Goal: Task Accomplishment & Management: Complete application form

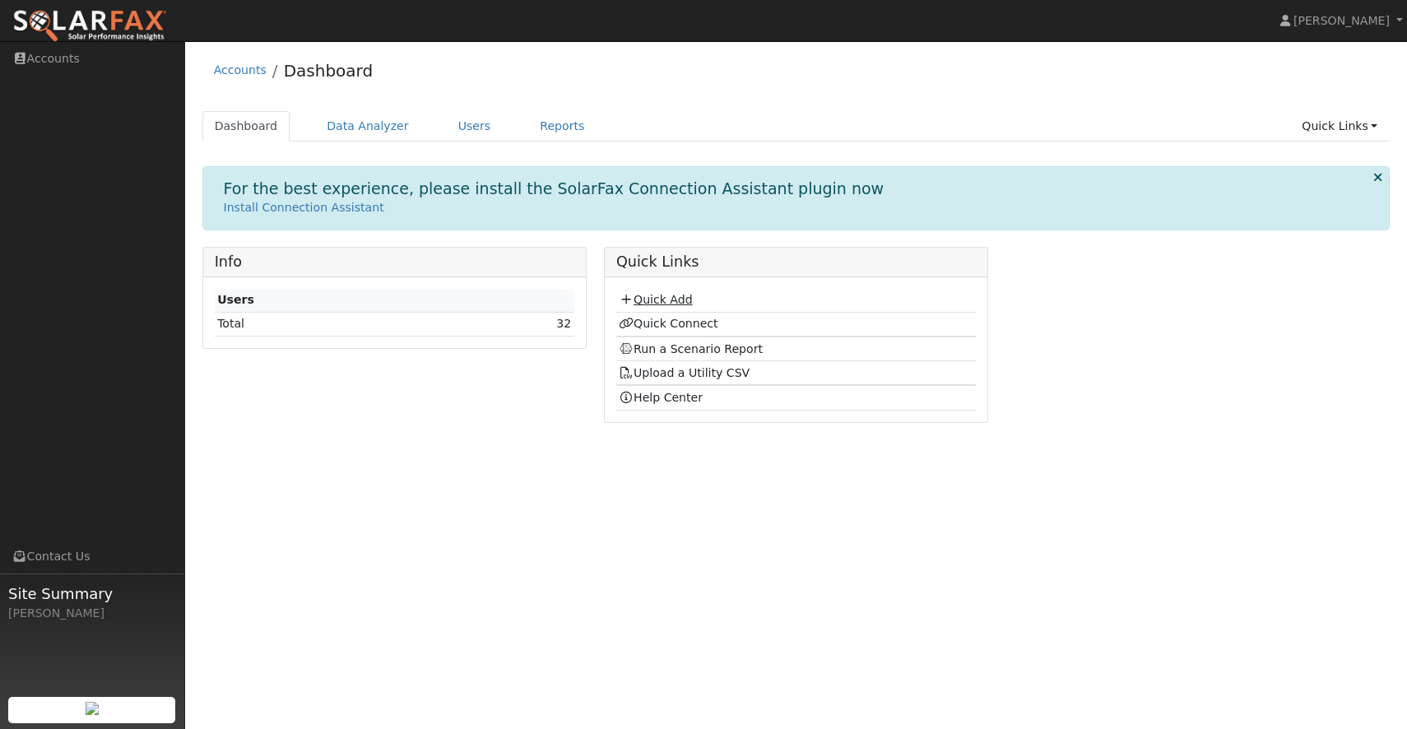
click at [675, 297] on link "Quick Add" at bounding box center [655, 299] width 73 height 13
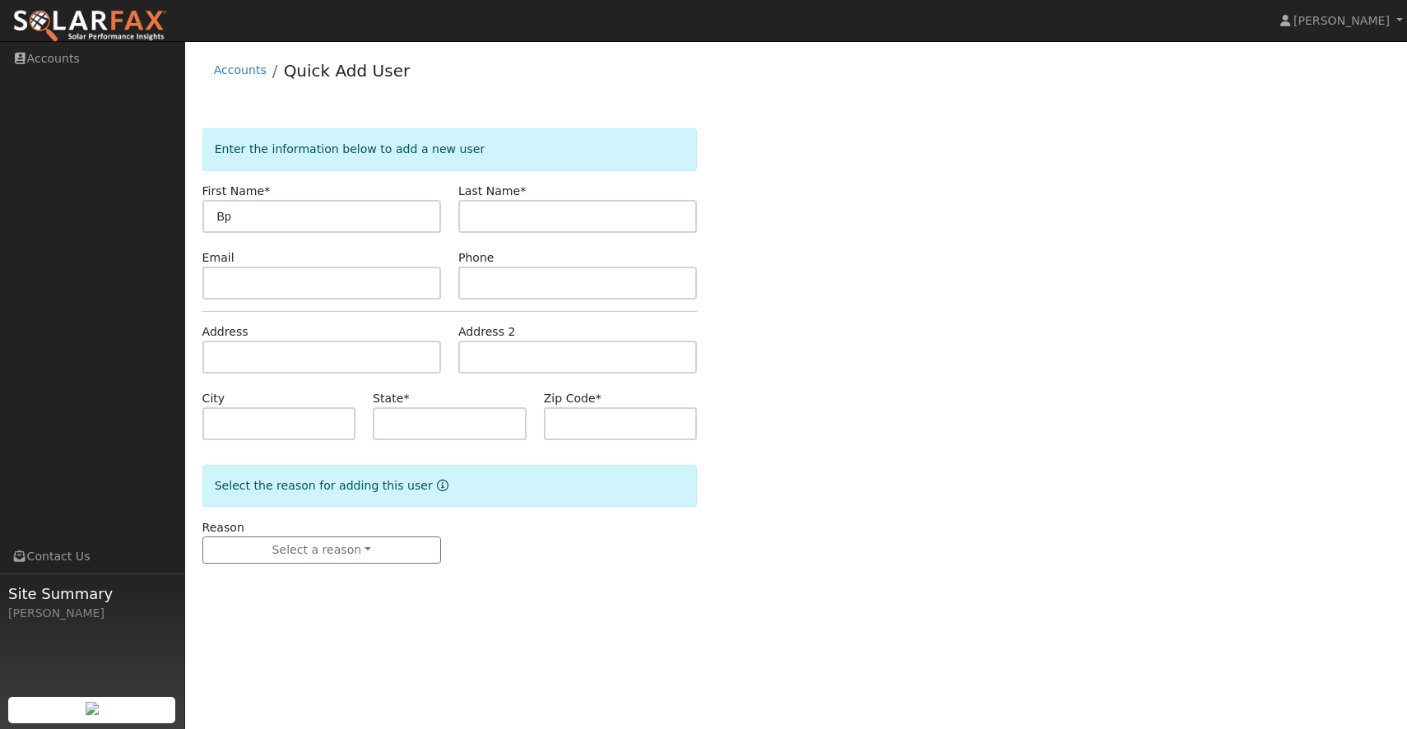
type input "B"
type input "G"
type input "Bob"
type input "F"
type input "Grossi"
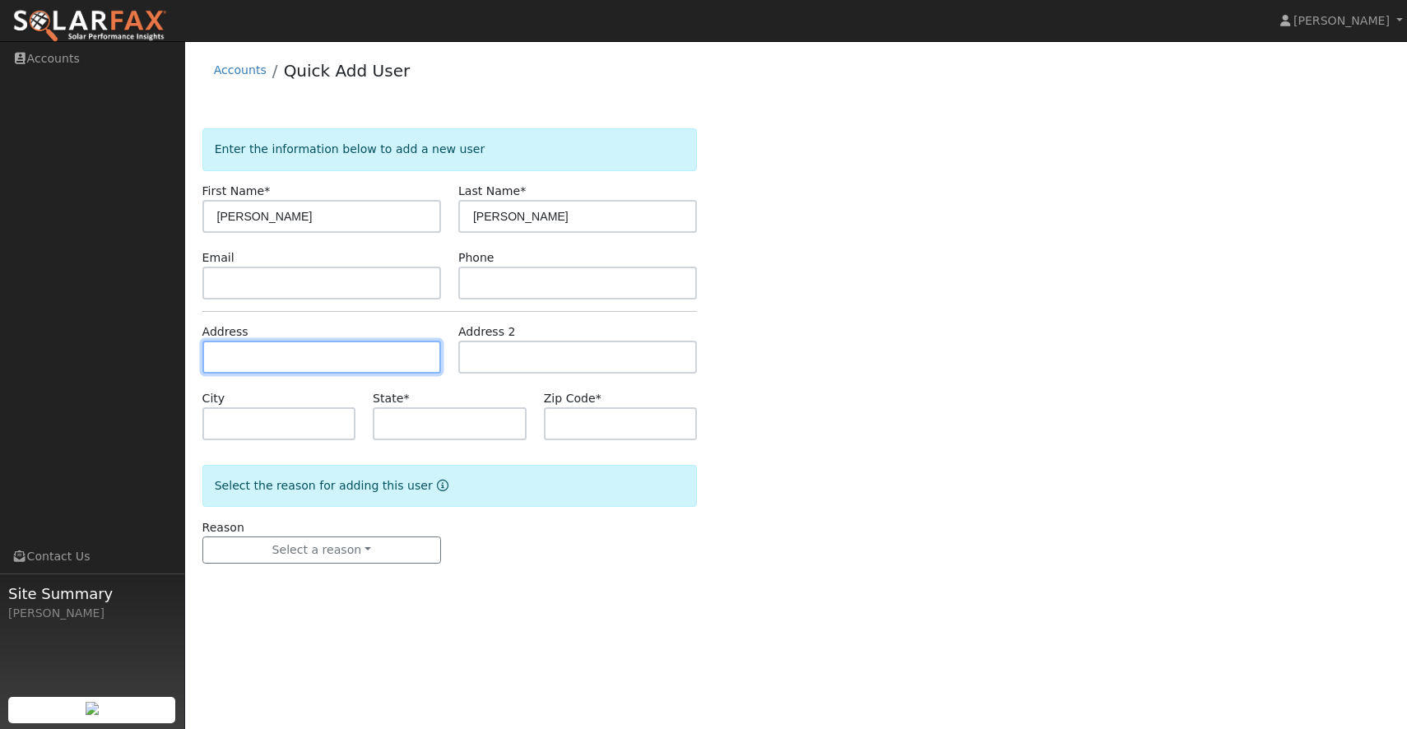
click at [223, 363] on input "text" at bounding box center [321, 357] width 239 height 33
type input "16705 Steinegul Road"
type input "Escalon"
type input "CA"
type input "95320"
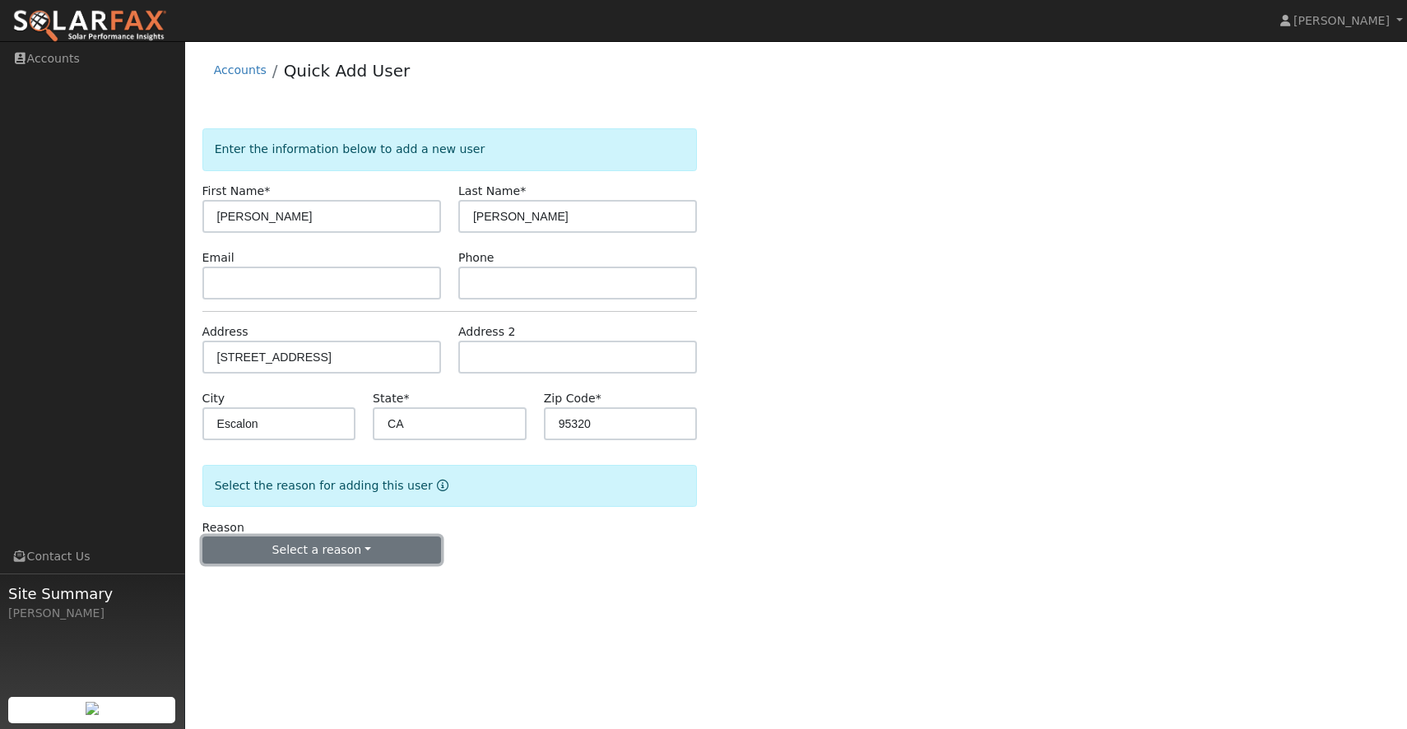
click at [304, 555] on button "Select a reason" at bounding box center [321, 550] width 239 height 28
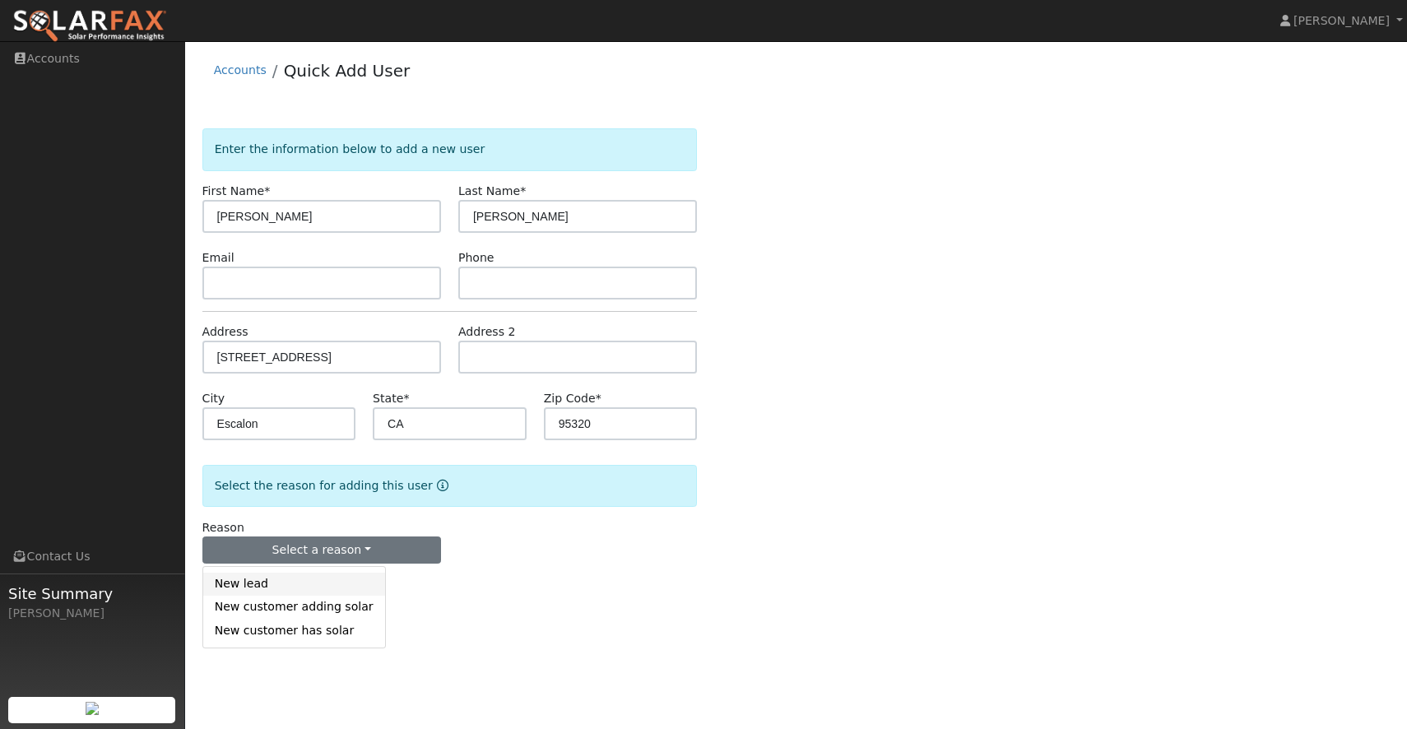
click at [288, 578] on link "New lead" at bounding box center [294, 584] width 182 height 23
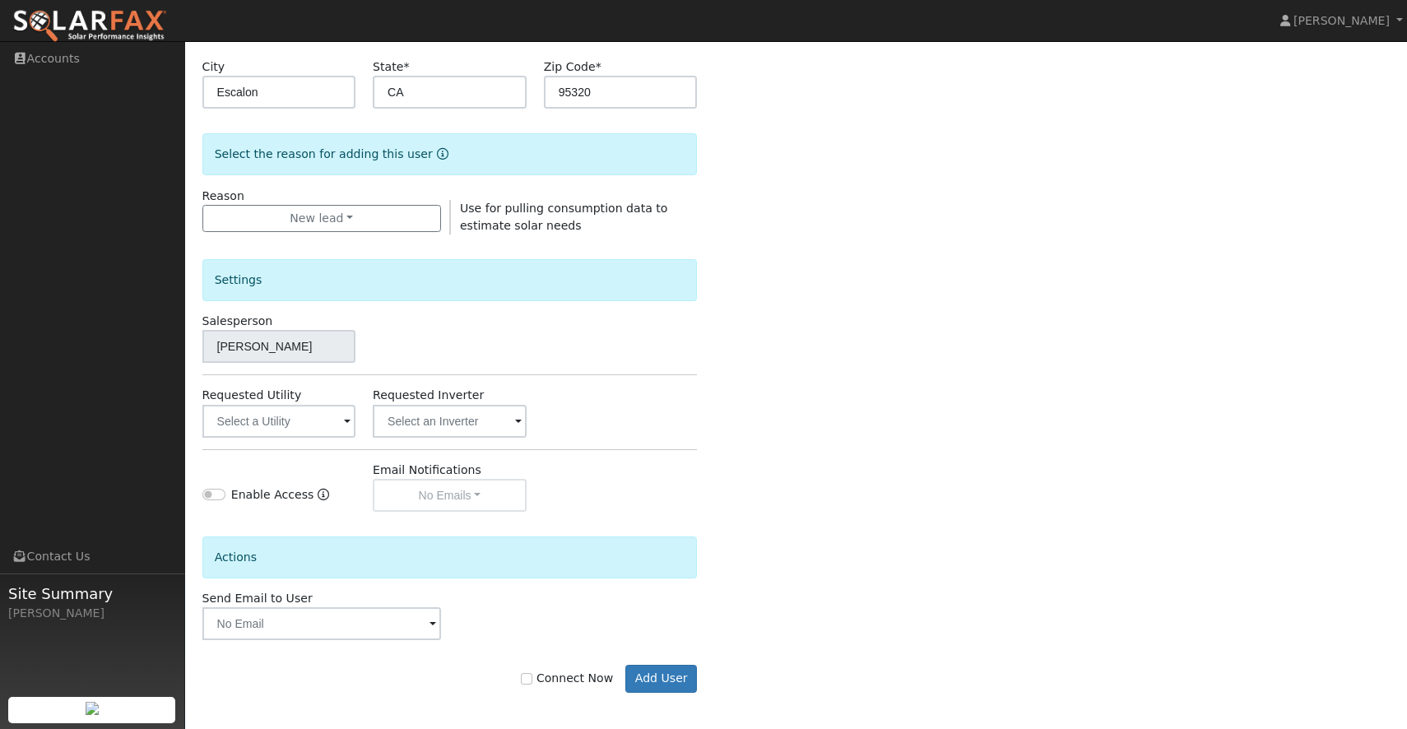
scroll to position [336, 0]
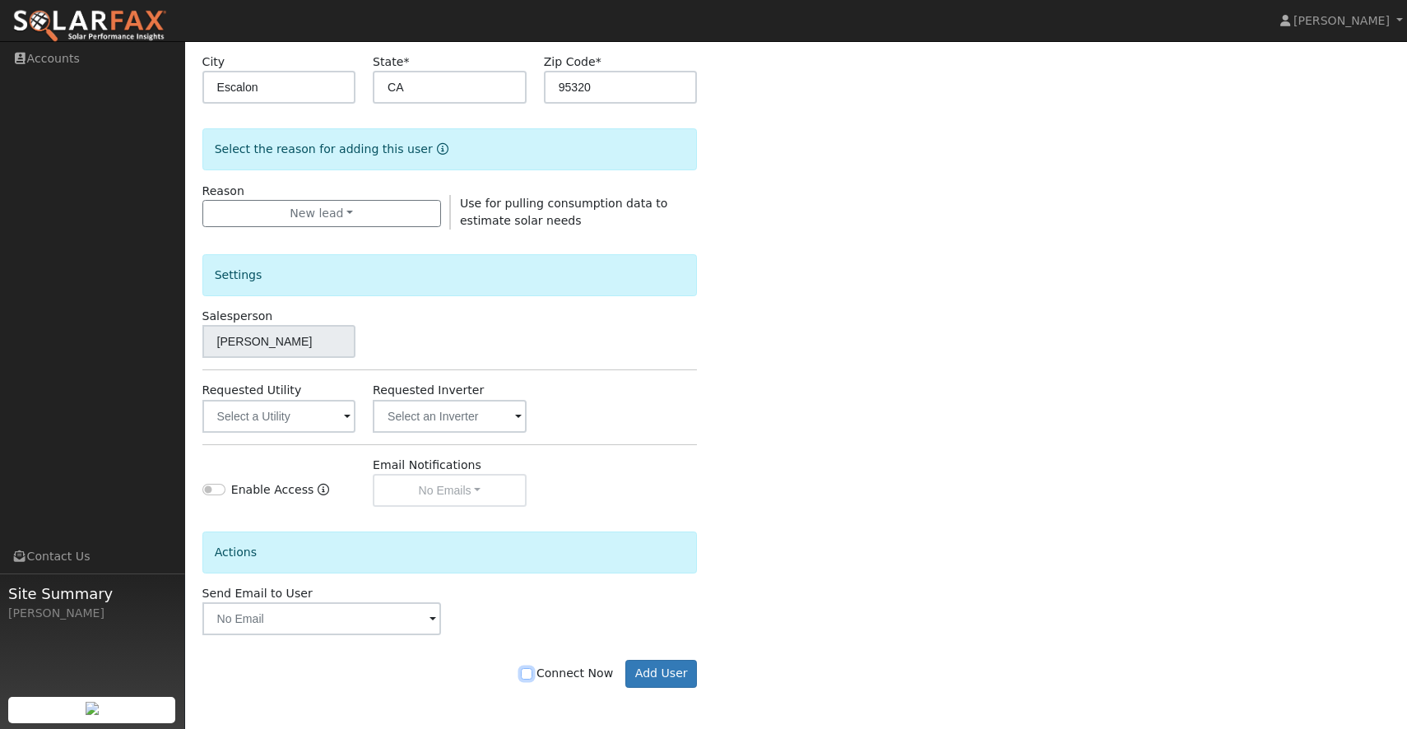
click at [532, 670] on input "Connect Now" at bounding box center [527, 674] width 12 height 12
checkbox input "true"
click at [656, 678] on button "Add User" at bounding box center [661, 674] width 72 height 28
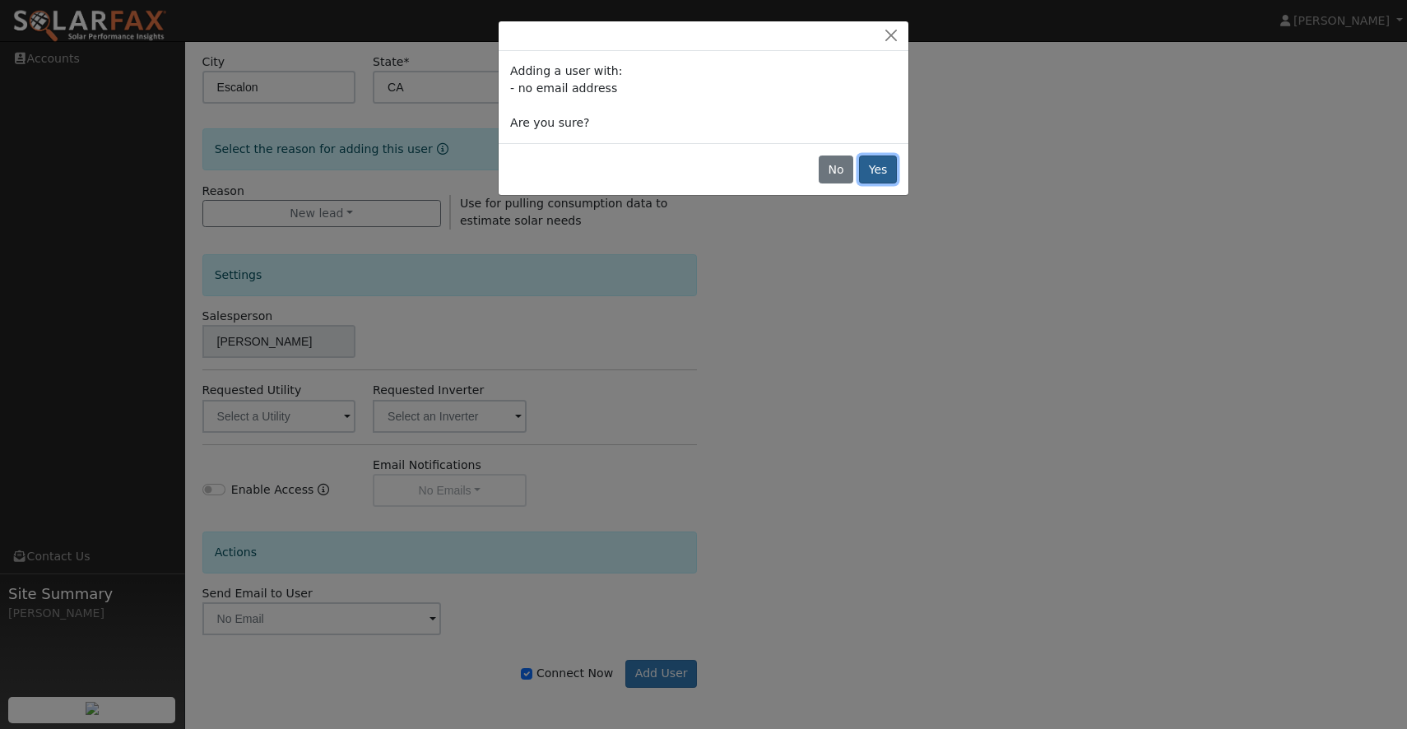
click at [874, 169] on button "Yes" at bounding box center [878, 169] width 38 height 28
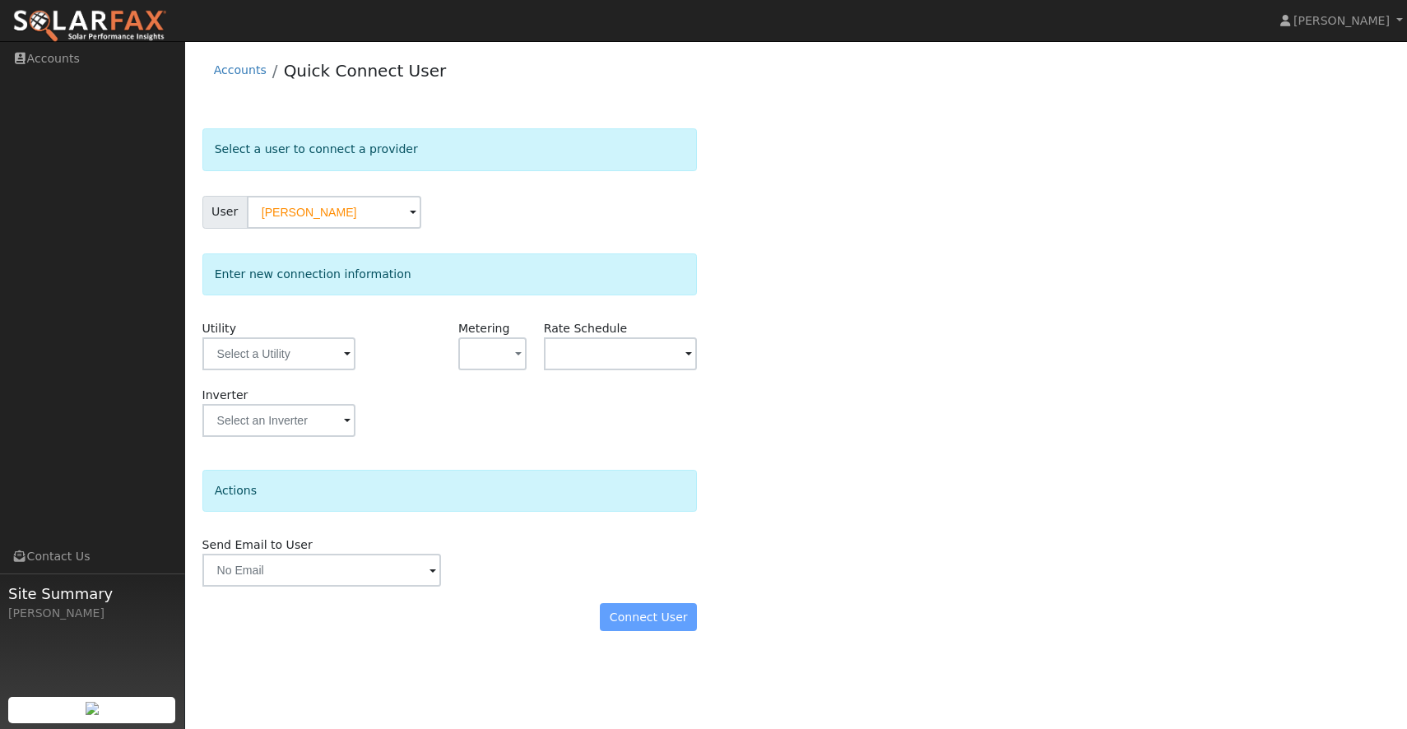
click at [642, 617] on div "Connect User" at bounding box center [449, 617] width 512 height 28
click at [318, 364] on input "text" at bounding box center [278, 353] width 153 height 33
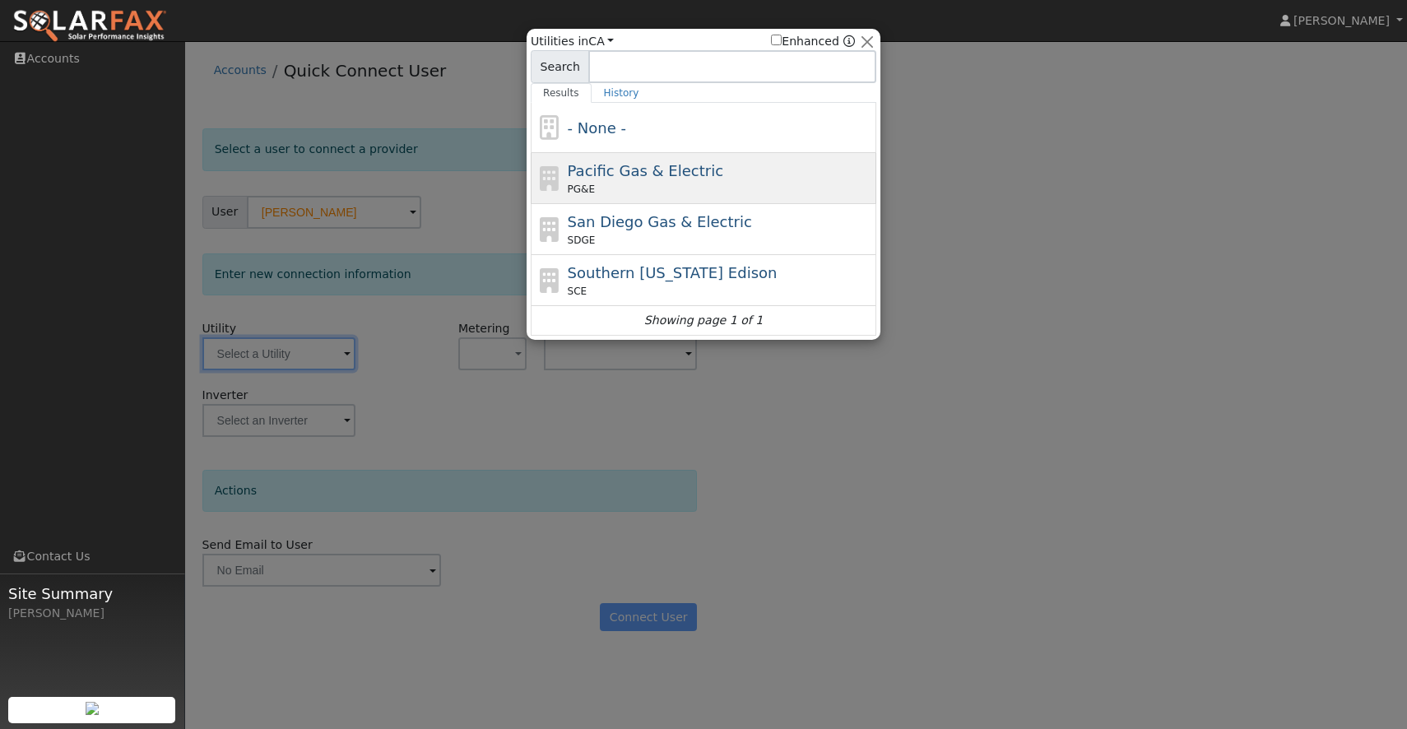
click at [651, 174] on span "Pacific Gas & Electric" at bounding box center [645, 170] width 155 height 17
type input "PG&E"
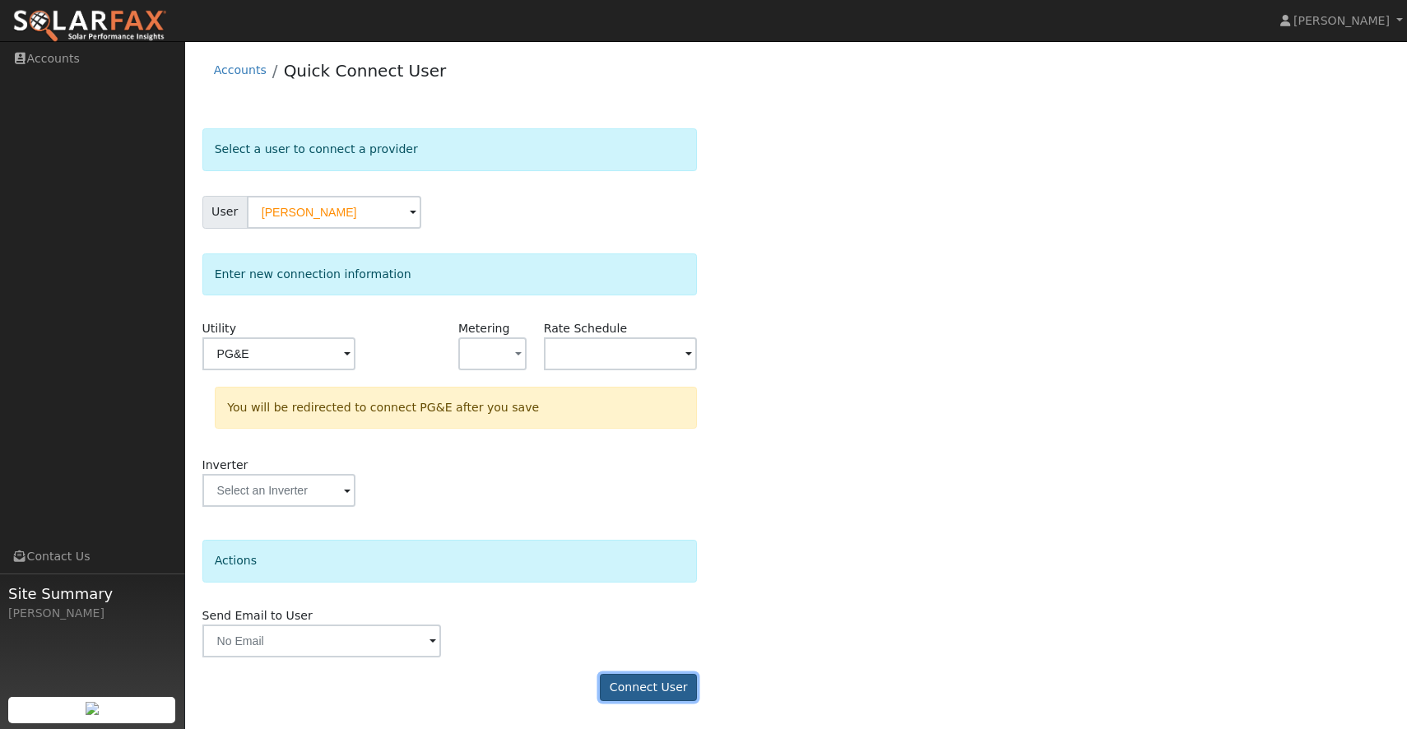
click at [658, 683] on button "Connect User" at bounding box center [648, 688] width 97 height 28
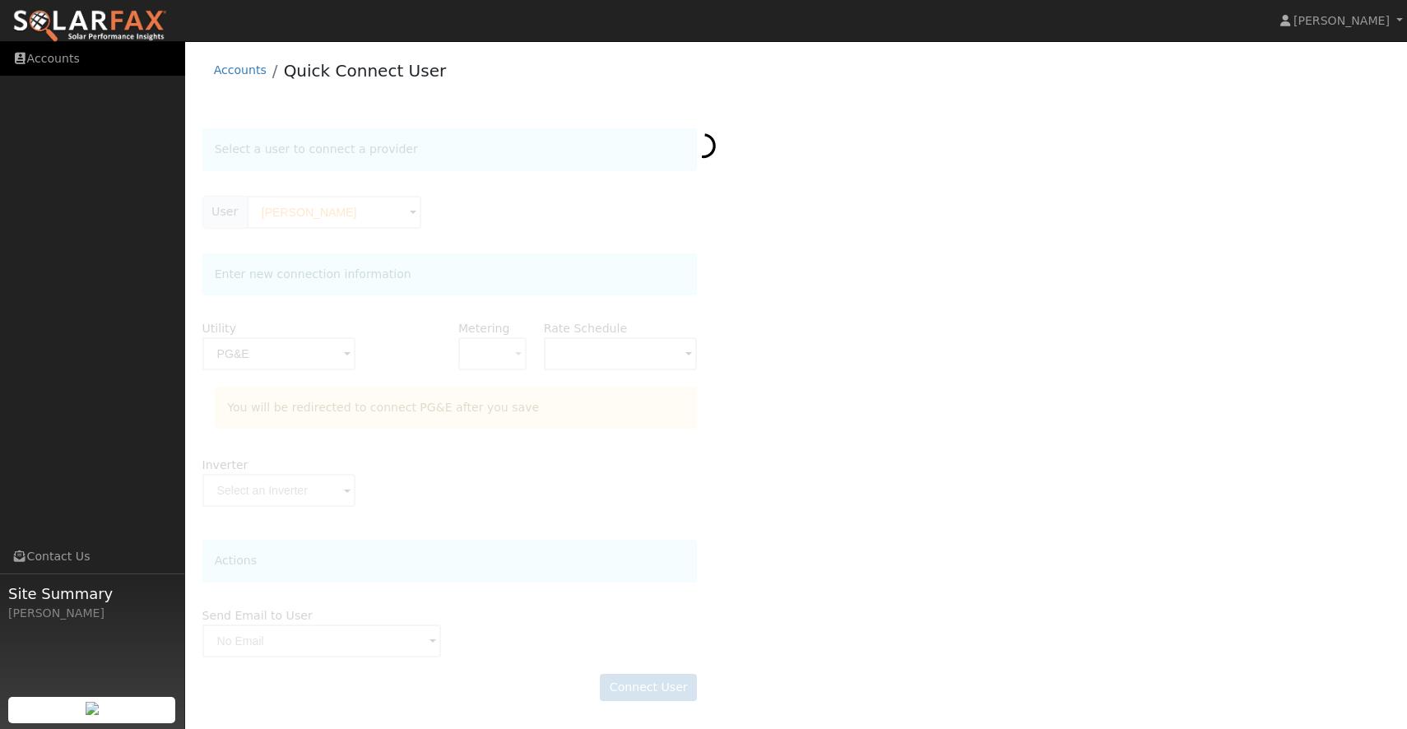
click at [91, 66] on link "Accounts" at bounding box center [92, 59] width 185 height 34
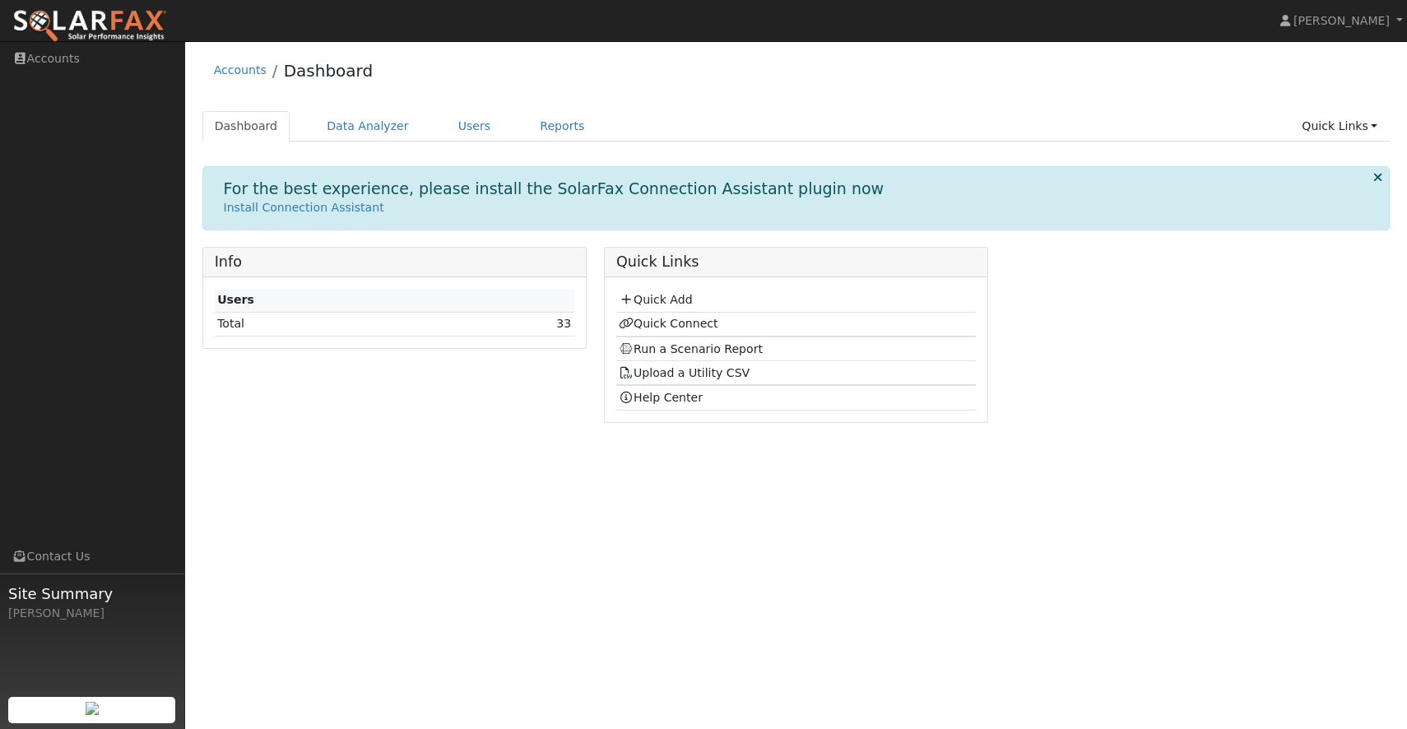
click at [704, 315] on td "Quick Connect" at bounding box center [795, 324] width 359 height 25
click at [702, 319] on link "Quick Connect" at bounding box center [668, 323] width 99 height 13
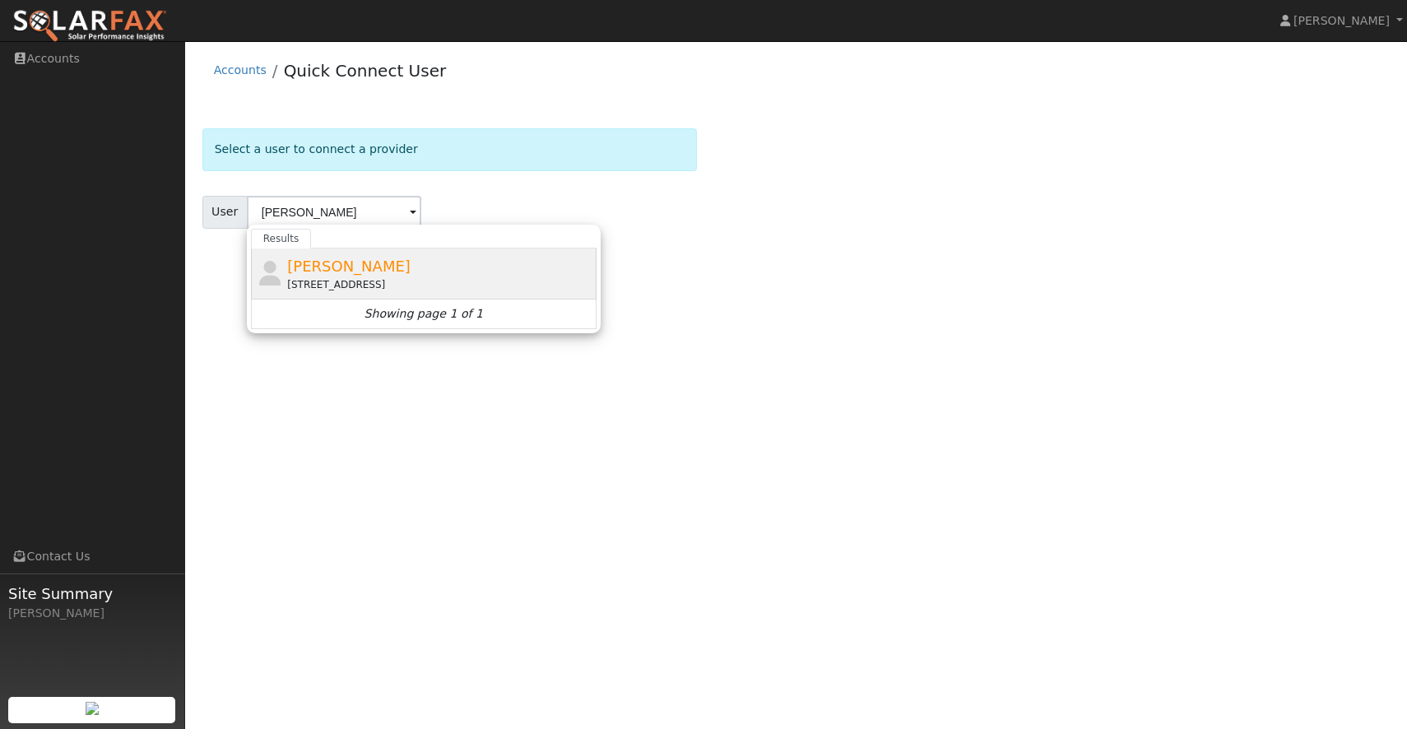
click at [305, 262] on span "Bob Grossi" at bounding box center [348, 265] width 123 height 17
type input "Bob Grossi"
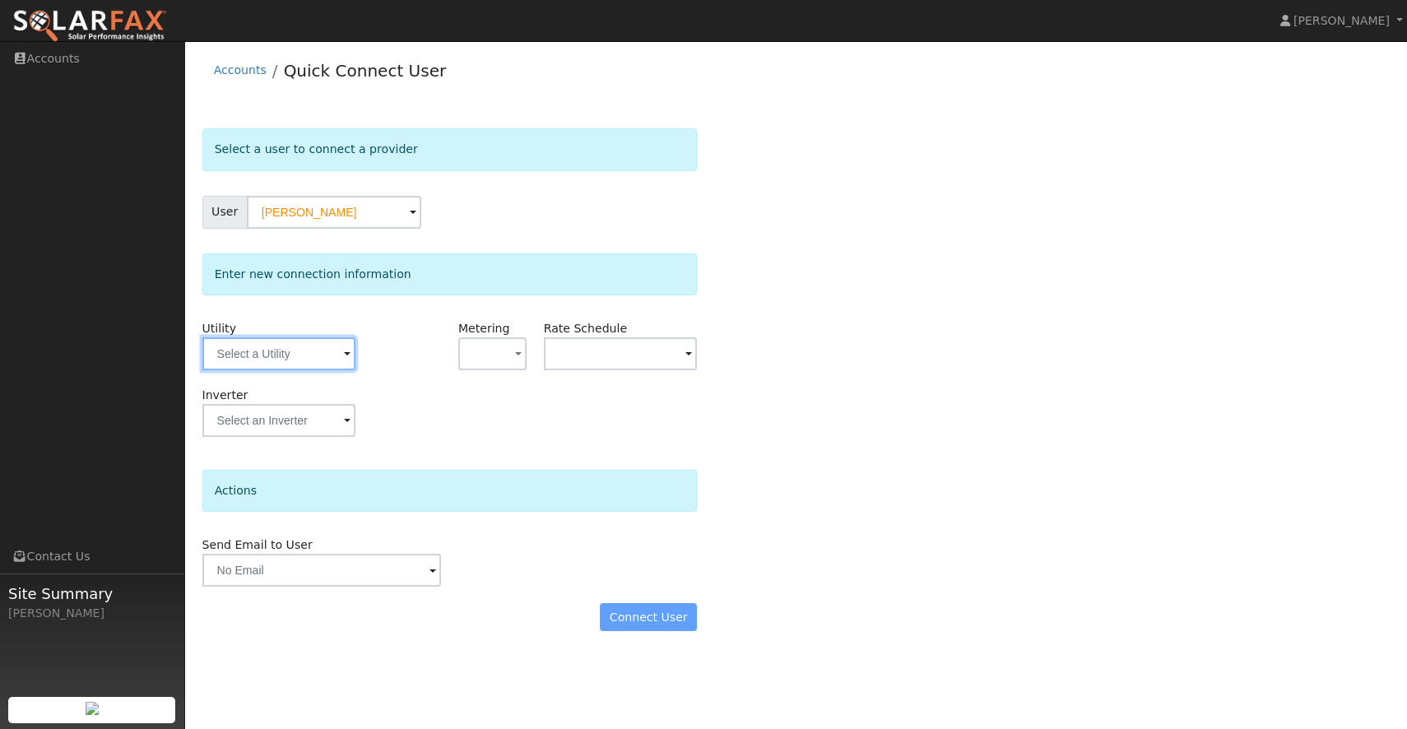
click at [325, 369] on input "text" at bounding box center [278, 353] width 153 height 33
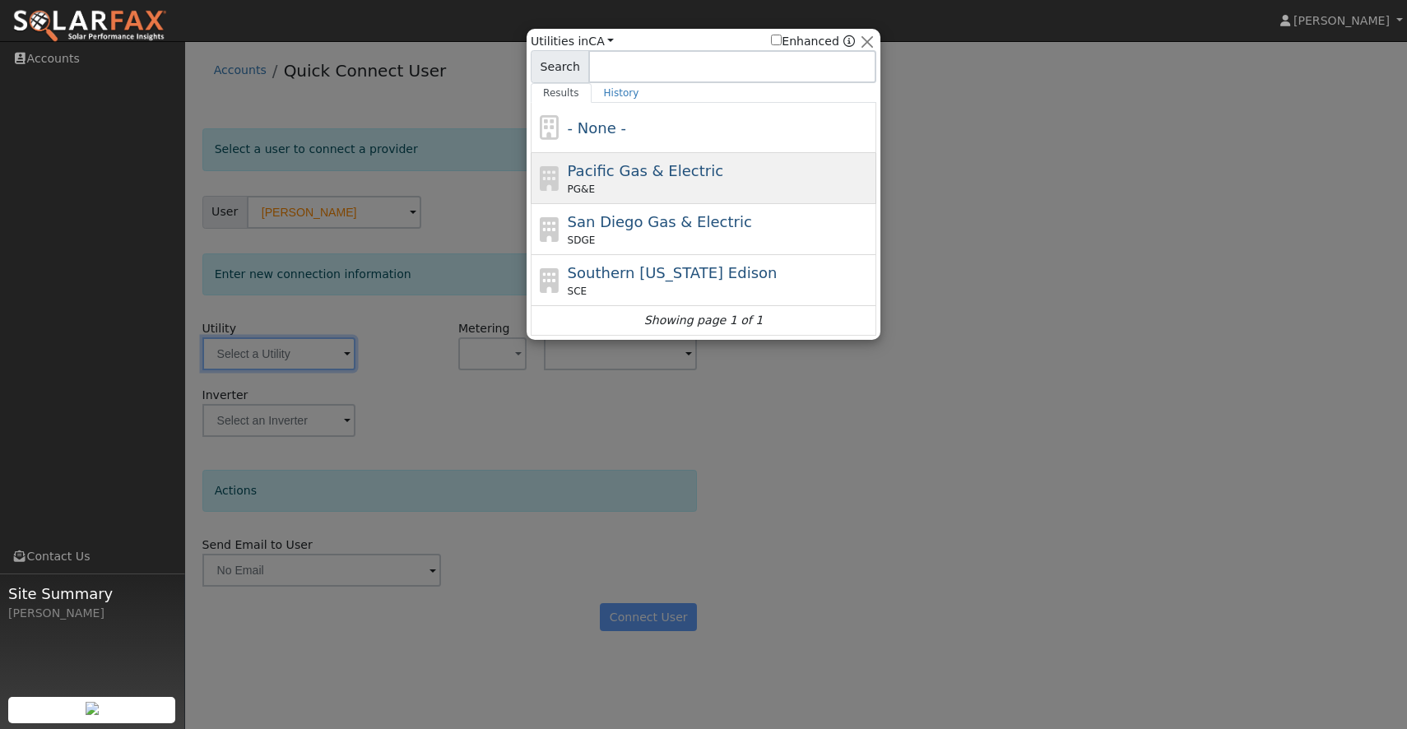
click at [642, 174] on span "Pacific Gas & Electric" at bounding box center [645, 170] width 155 height 17
type input "PG&E"
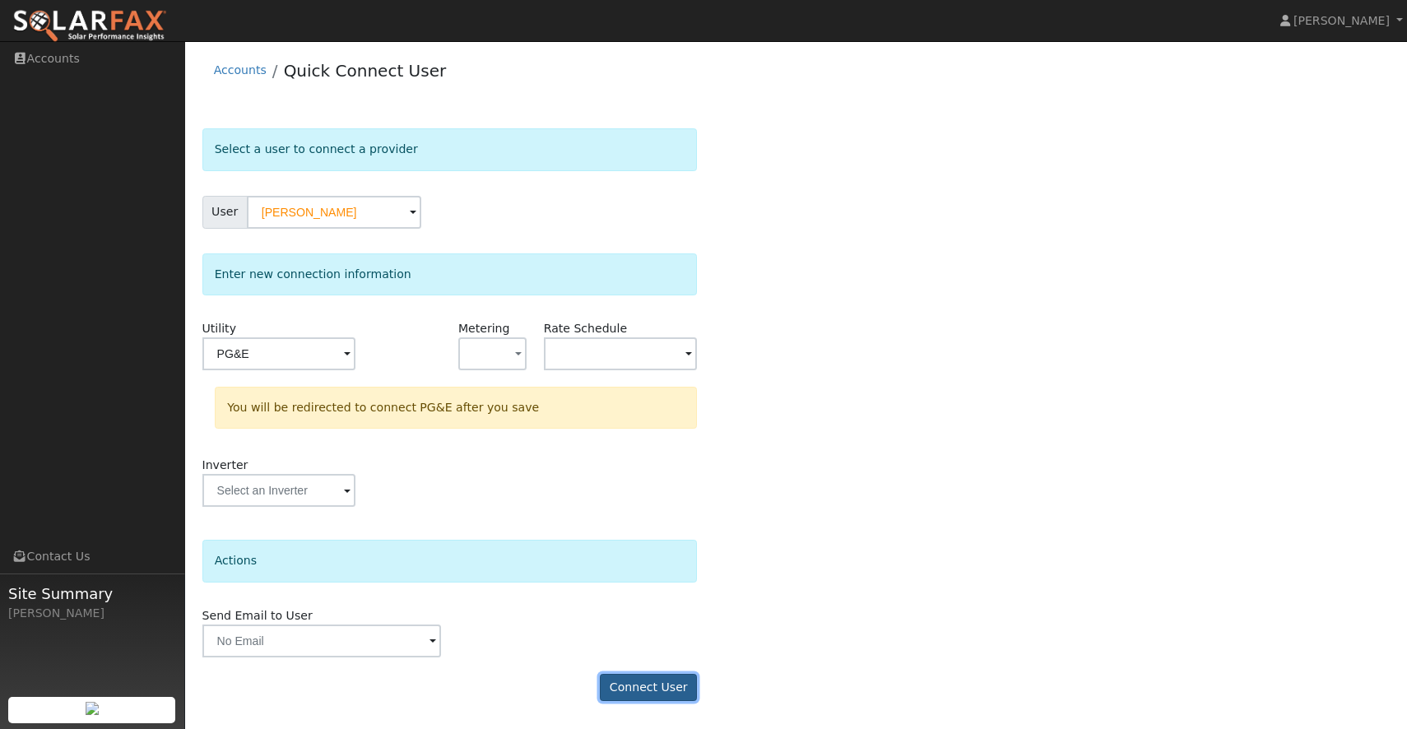
click at [637, 684] on button "Connect User" at bounding box center [648, 688] width 97 height 28
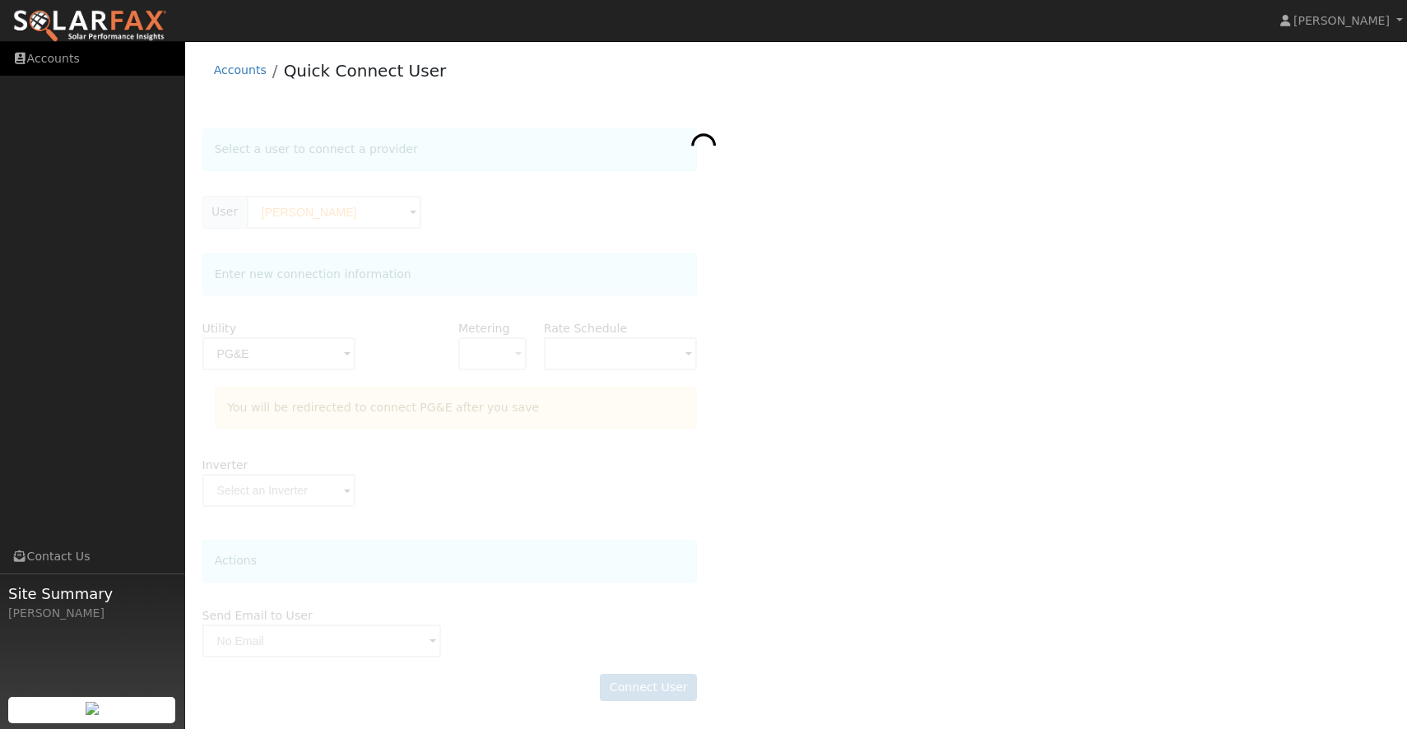
click at [82, 60] on link "Accounts" at bounding box center [92, 59] width 185 height 34
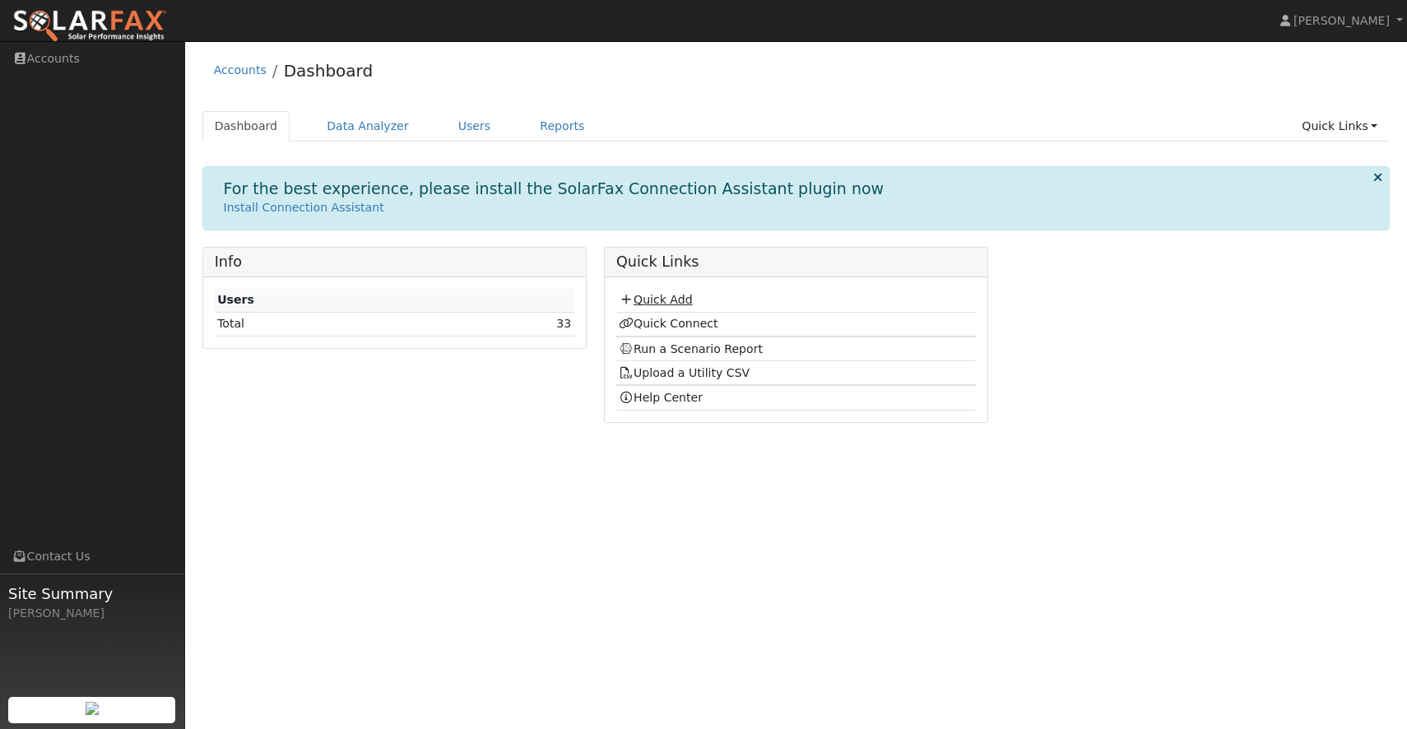
click at [670, 294] on link "Quick Add" at bounding box center [655, 299] width 73 height 13
click at [697, 318] on link "Quick Connect" at bounding box center [668, 323] width 99 height 13
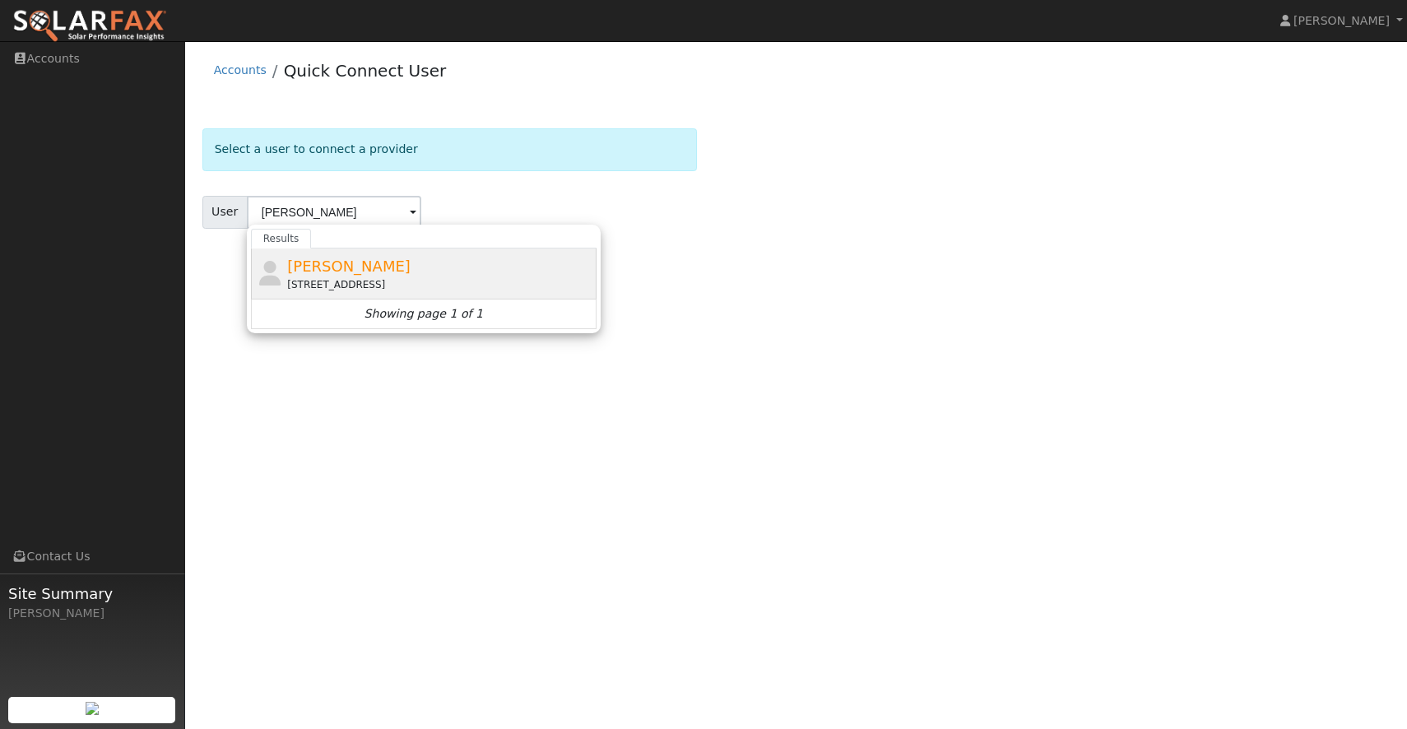
click at [422, 281] on div "16705 Steinegul Road, Escalon, CA 95320" at bounding box center [439, 284] width 305 height 15
type input "Bob Grossi"
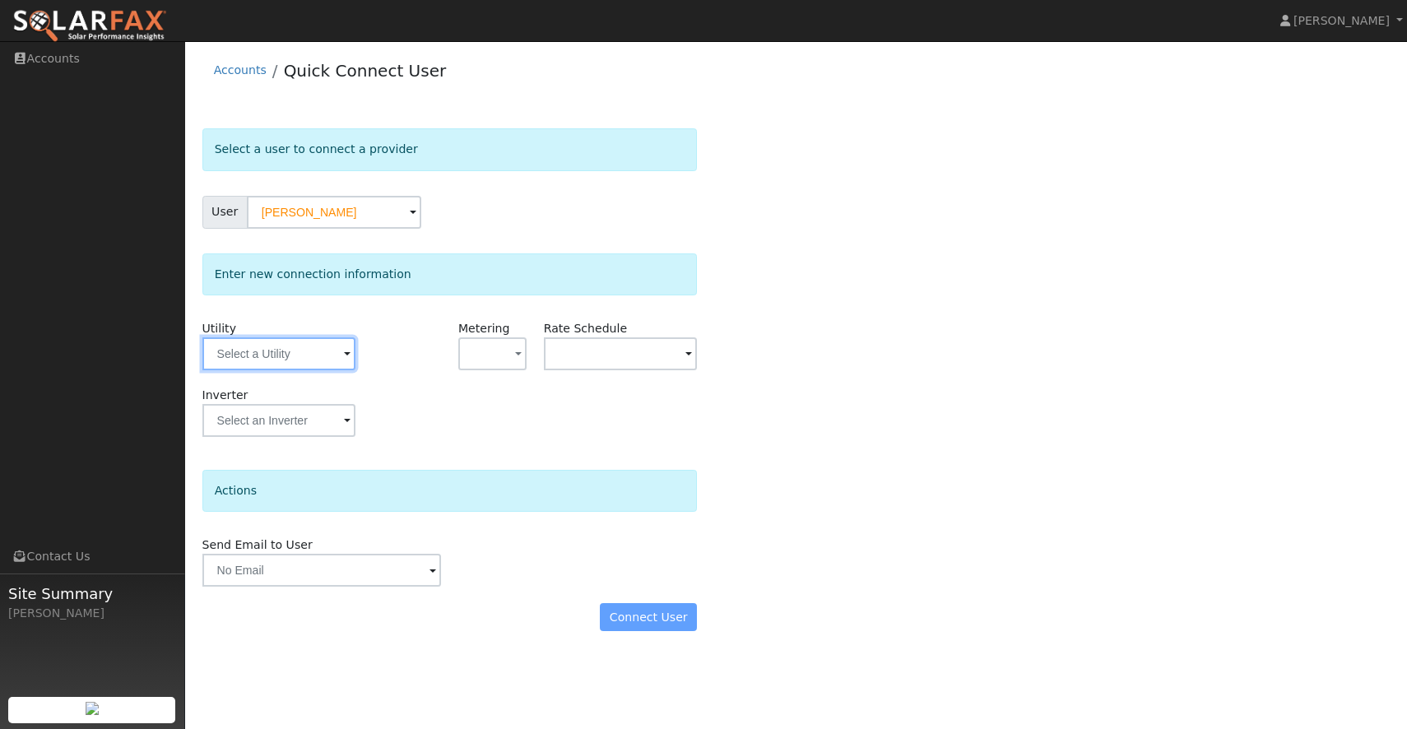
click at [308, 359] on input "text" at bounding box center [278, 353] width 153 height 33
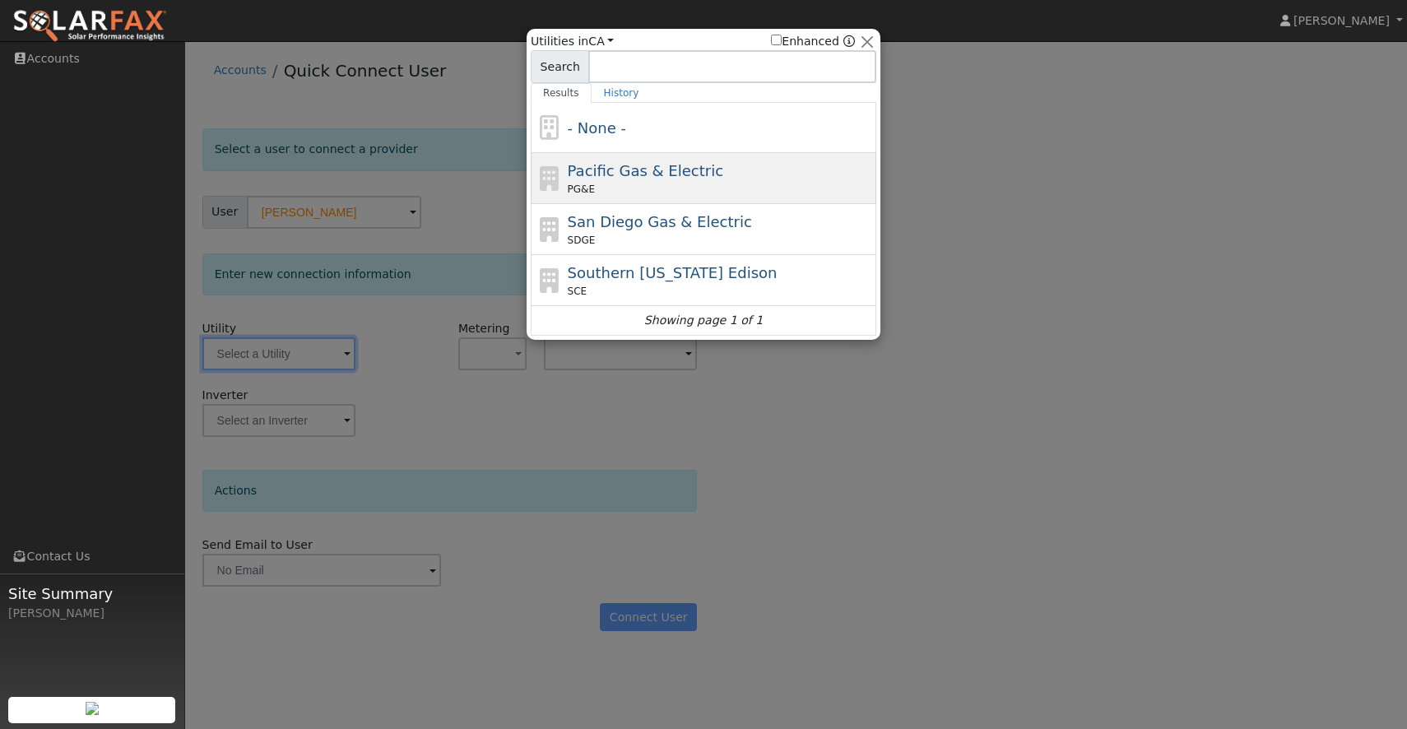
click at [602, 178] on span "Pacific Gas & Electric" at bounding box center [645, 170] width 155 height 17
type input "PG&E"
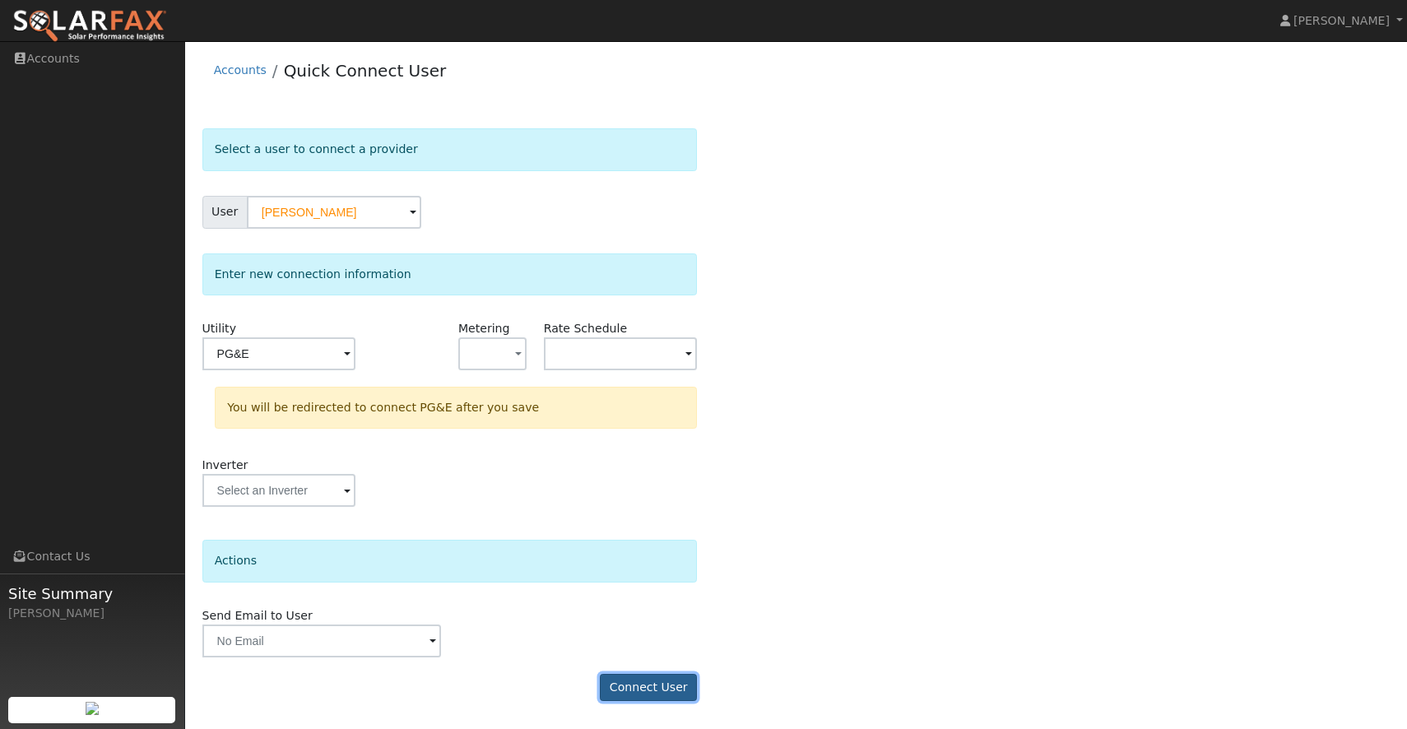
click at [652, 679] on button "Connect User" at bounding box center [648, 688] width 97 height 28
